Goal: Complete application form

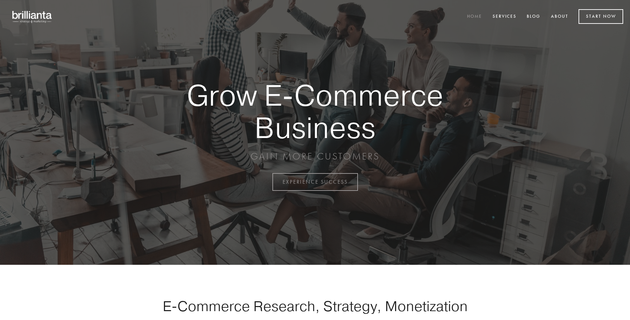
scroll to position [1787, 0]
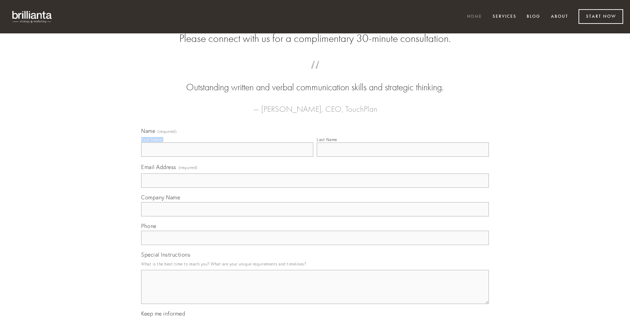
type input "[PERSON_NAME]"
click at [403, 157] on input "Last Name" at bounding box center [403, 149] width 172 height 14
type input "[PERSON_NAME]"
click at [315, 188] on input "Email Address (required)" at bounding box center [315, 180] width 348 height 14
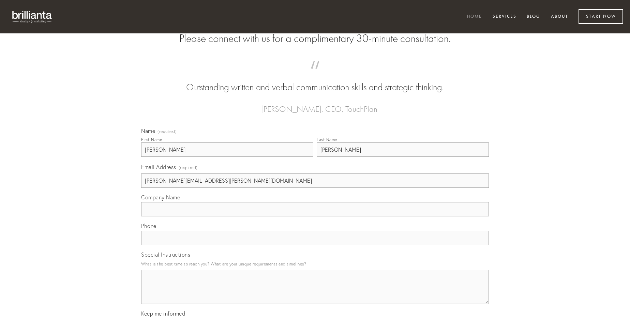
type input "[PERSON_NAME][EMAIL_ADDRESS][PERSON_NAME][DOMAIN_NAME]"
click at [315, 216] on input "Company Name" at bounding box center [315, 209] width 348 height 14
type input "defleo"
click at [315, 245] on input "text" at bounding box center [315, 238] width 348 height 14
click at [315, 293] on textarea "Special Instructions" at bounding box center [315, 287] width 348 height 34
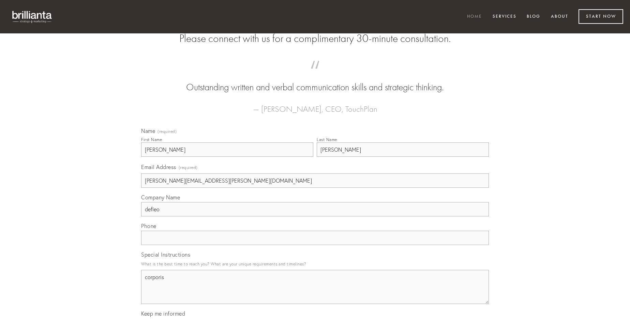
type textarea "corporis"
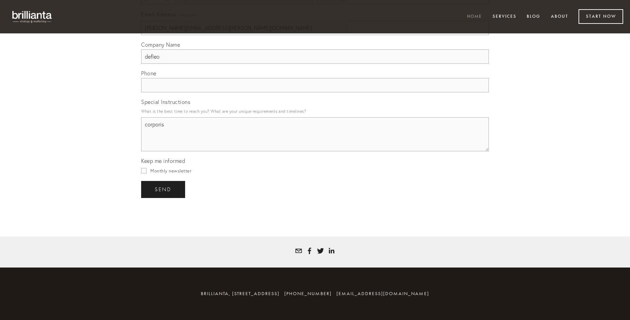
click at [164, 189] on span "send" at bounding box center [163, 189] width 17 height 6
